Goal: Information Seeking & Learning: Learn about a topic

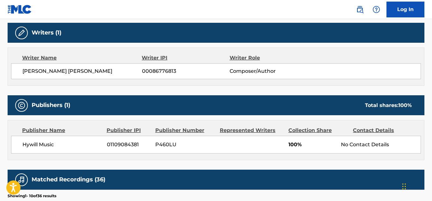
scroll to position [204, 0]
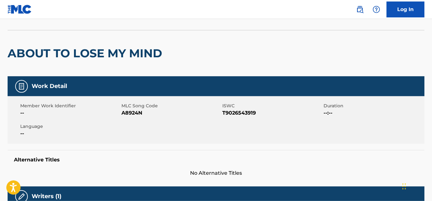
scroll to position [30, 0]
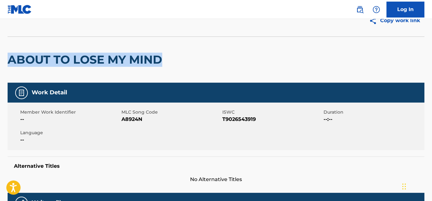
drag, startPoint x: 164, startPoint y: 61, endPoint x: 12, endPoint y: 62, distance: 152.1
click at [12, 62] on h2 "ABOUT TO LOSE MY MIND" at bounding box center [87, 59] width 158 height 14
copy h2 "ABOUT TO LOSE MY MIND"
